Goal: Navigation & Orientation: Find specific page/section

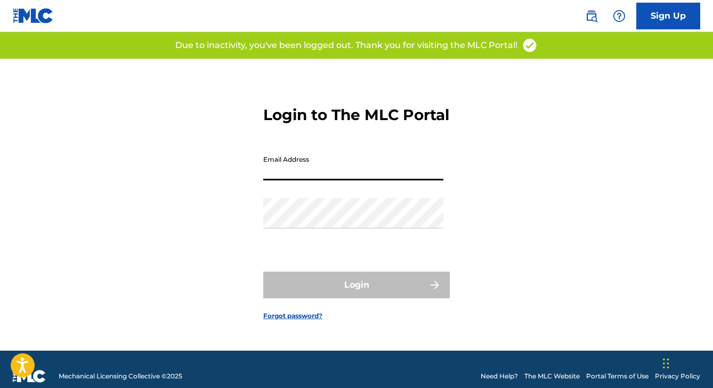
type input "[EMAIL_ADDRESS][DOMAIN_NAME]"
click at [357, 294] on button "Login" at bounding box center [356, 284] width 187 height 27
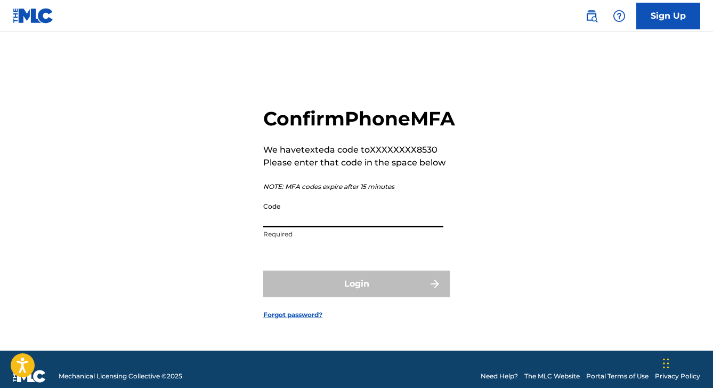
click at [300, 227] on input "Code" at bounding box center [353, 212] width 180 height 30
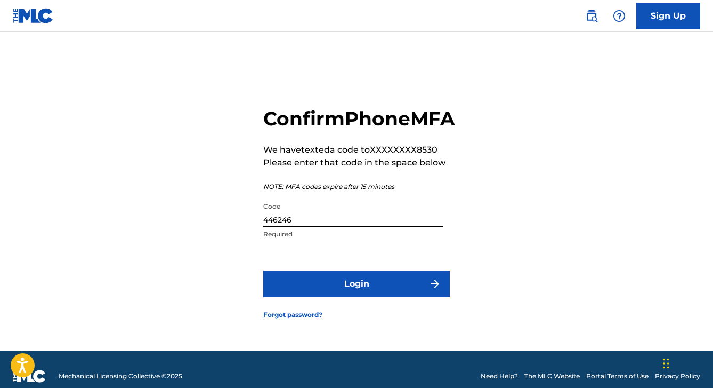
type input "446246"
click at [328, 297] on button "Login" at bounding box center [356, 283] width 187 height 27
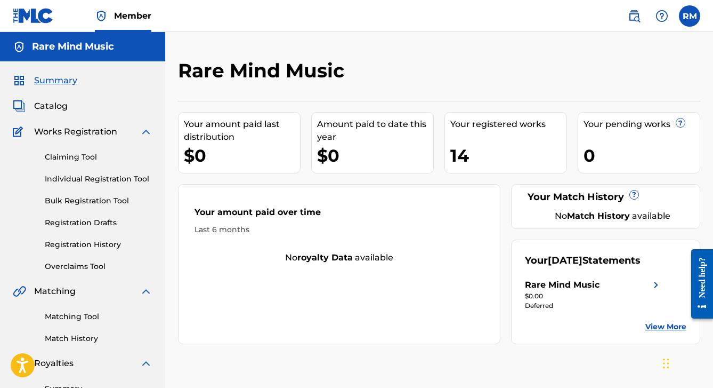
click at [695, 17] on label at bounding box center [689, 15] width 21 height 21
click at [690, 16] on input "RM [PERSON_NAME] [EMAIL_ADDRESS][DOMAIN_NAME] Notification Preferences Profile …" at bounding box center [690, 16] width 0 height 0
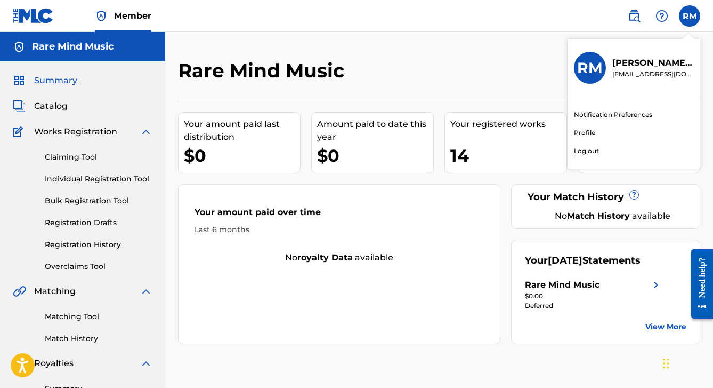
click at [476, 62] on div "Rare Mind Music" at bounding box center [379, 74] width 402 height 31
